Goal: Task Accomplishment & Management: Complete application form

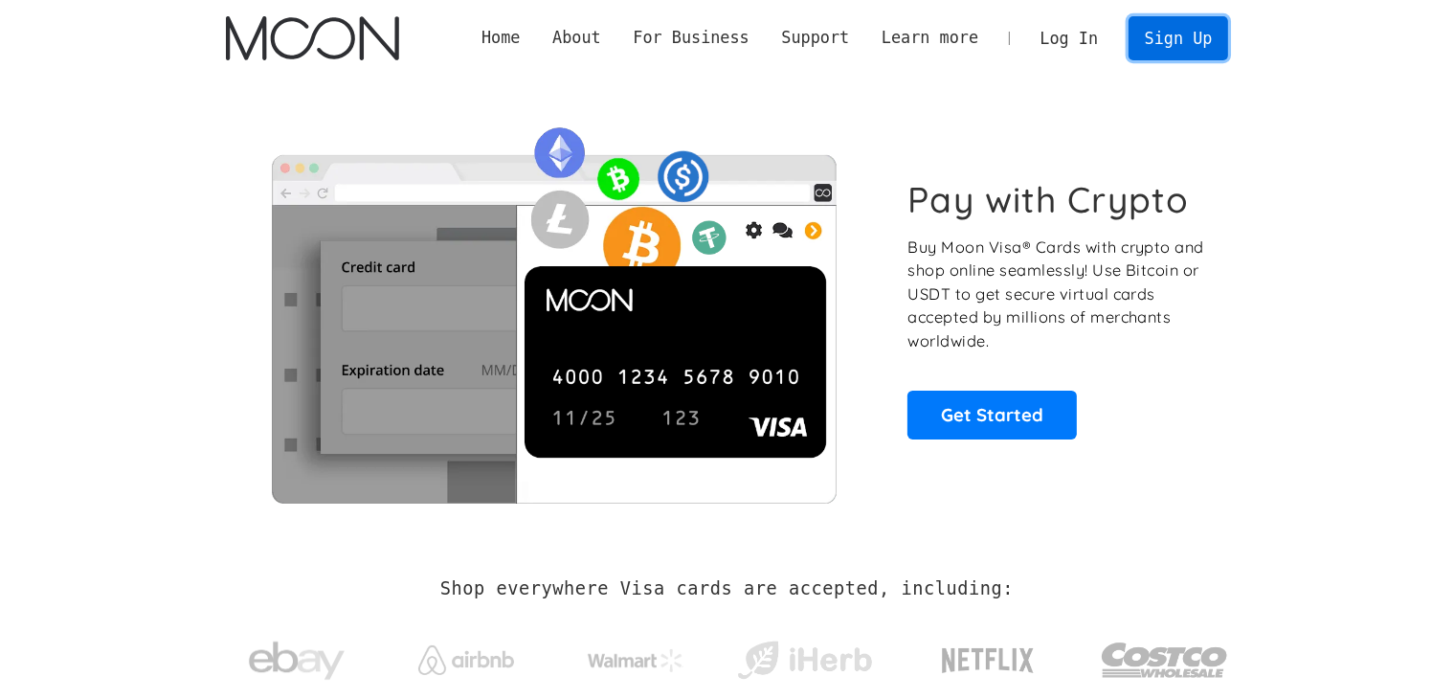
click at [1179, 25] on link "Sign Up" at bounding box center [1179, 37] width 100 height 43
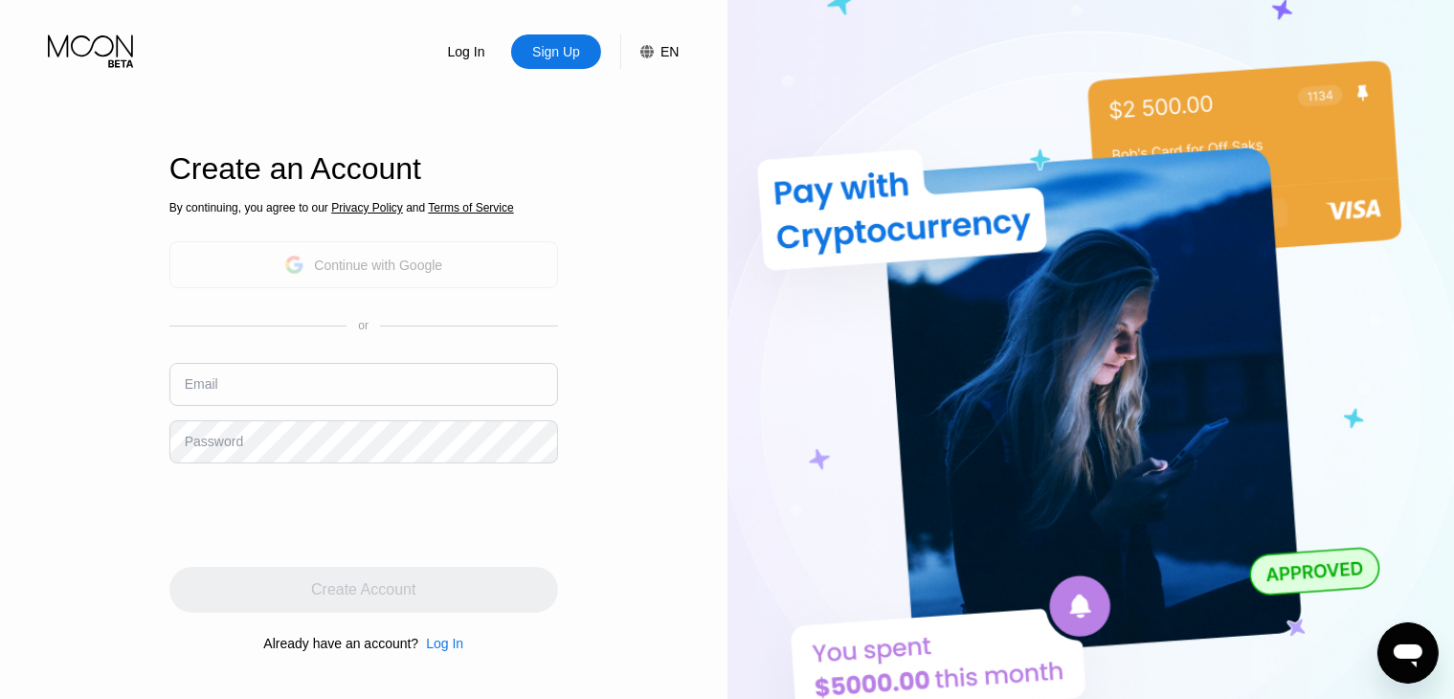
click at [394, 258] on div "Continue with Google" at bounding box center [378, 265] width 128 height 15
